Goal: Task Accomplishment & Management: Manage account settings

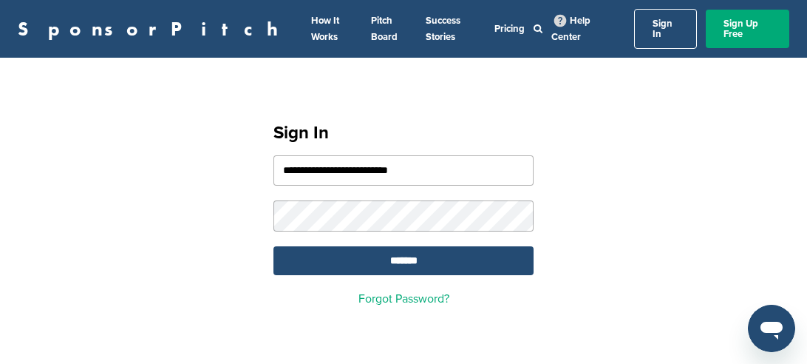
click at [549, 236] on div "**********" at bounding box center [404, 207] width 296 height 229
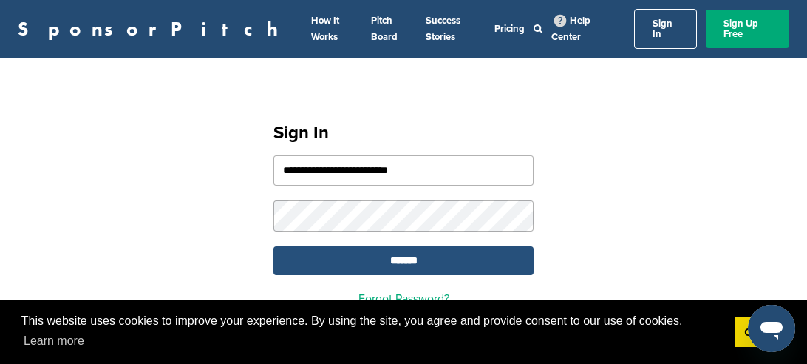
click at [526, 248] on input "*******" at bounding box center [404, 260] width 260 height 29
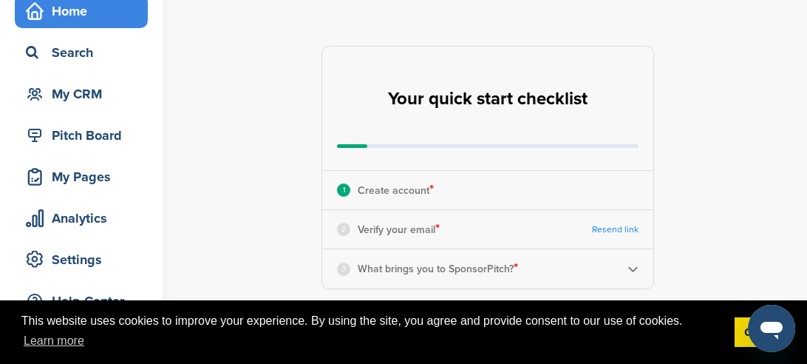
scroll to position [89, 0]
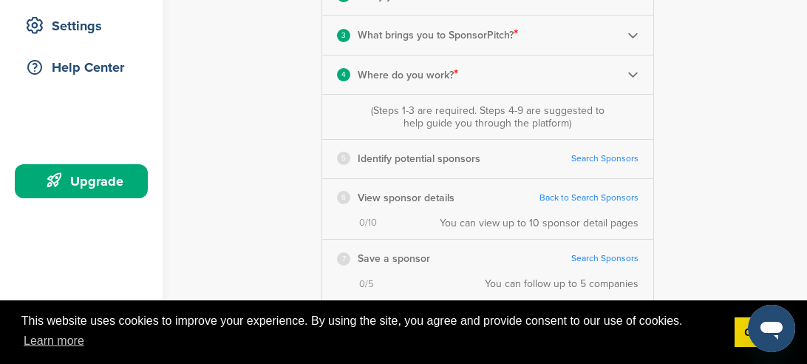
scroll to position [304, 0]
